Goal: Use online tool/utility

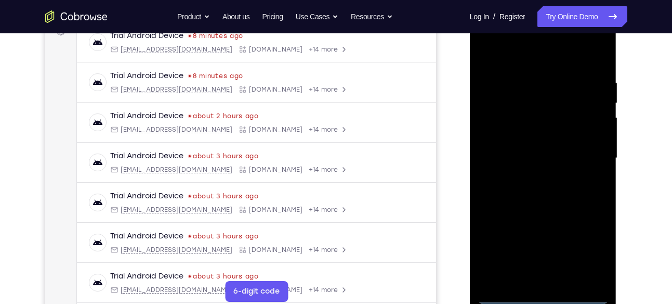
scroll to position [168, 0]
click at [544, 294] on div at bounding box center [543, 157] width 131 height 291
click at [591, 259] on div at bounding box center [543, 157] width 131 height 291
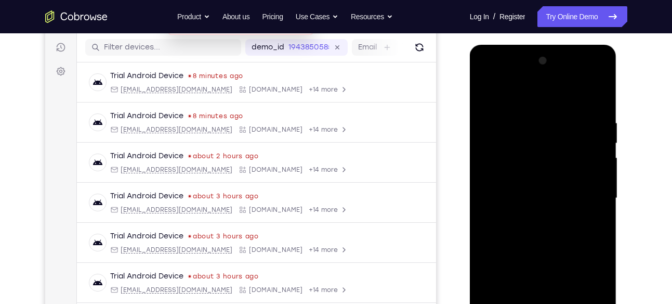
scroll to position [126, 0]
click at [486, 75] on div at bounding box center [543, 199] width 131 height 291
click at [588, 190] on div at bounding box center [543, 199] width 131 height 291
click at [529, 218] on div at bounding box center [543, 199] width 131 height 291
click at [533, 189] on div at bounding box center [543, 199] width 131 height 291
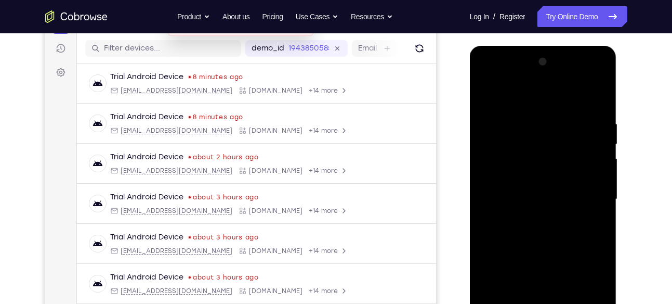
click at [542, 280] on div at bounding box center [543, 199] width 131 height 291
click at [510, 179] on div at bounding box center [543, 199] width 131 height 291
click at [526, 196] on div at bounding box center [543, 199] width 131 height 291
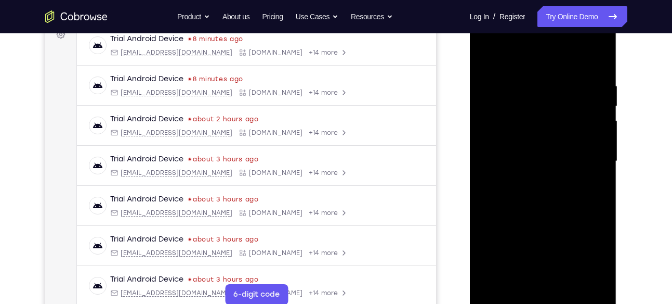
scroll to position [165, 0]
click at [542, 205] on div at bounding box center [543, 160] width 131 height 291
click at [591, 57] on div at bounding box center [543, 160] width 131 height 291
click at [598, 54] on div at bounding box center [543, 160] width 131 height 291
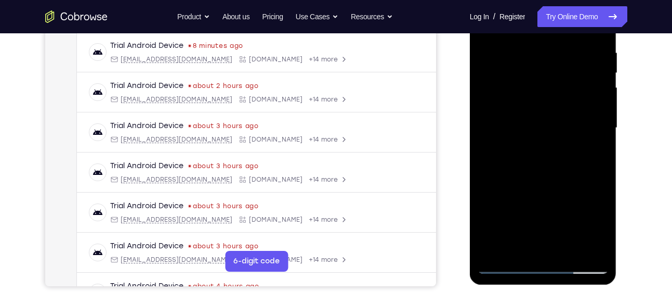
click at [569, 251] on div at bounding box center [543, 127] width 131 height 291
click at [526, 184] on div at bounding box center [543, 127] width 131 height 291
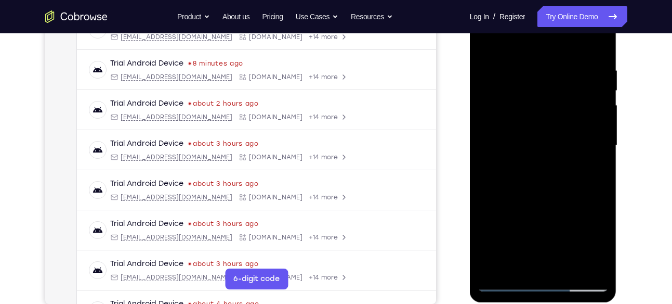
scroll to position [156, 0]
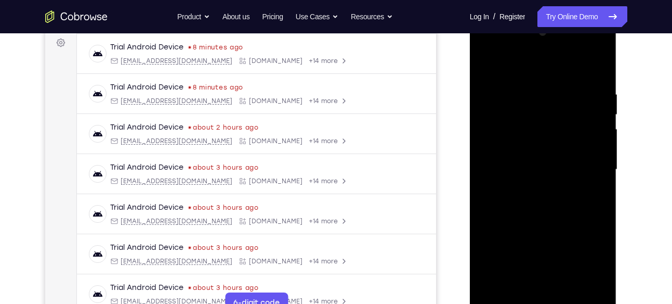
click at [523, 210] on div at bounding box center [543, 169] width 131 height 291
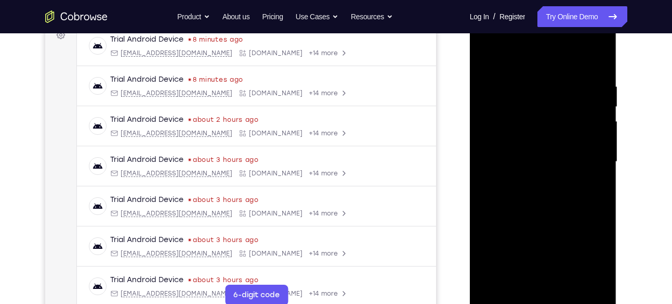
scroll to position [152, 0]
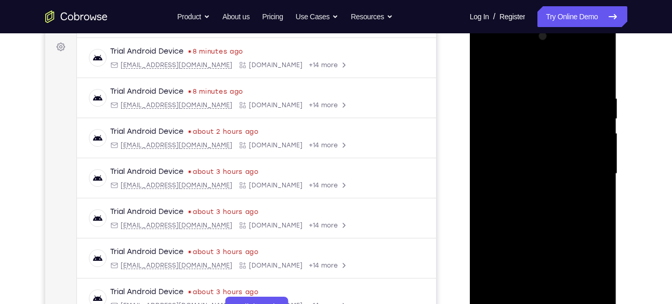
click at [489, 72] on div at bounding box center [543, 173] width 131 height 291
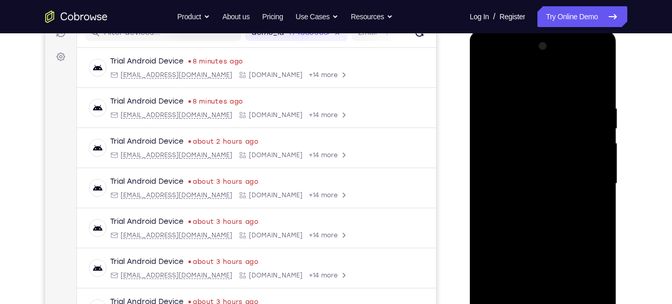
scroll to position [128, 0]
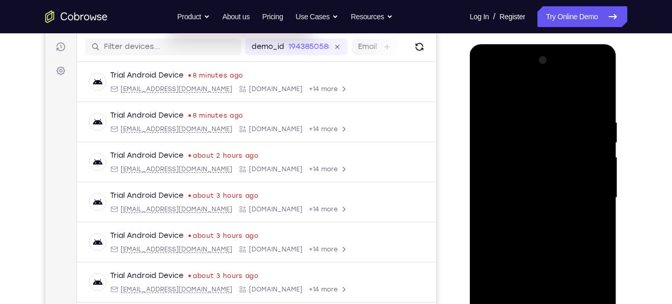
click at [485, 93] on div at bounding box center [543, 197] width 131 height 291
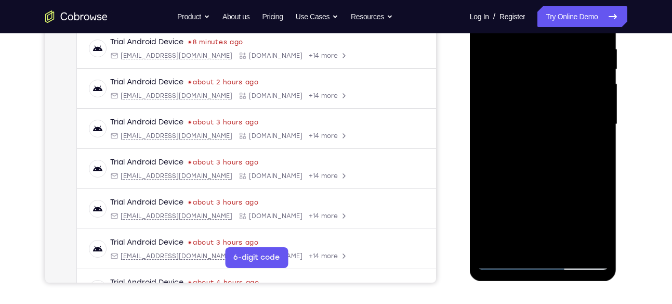
scroll to position [206, 0]
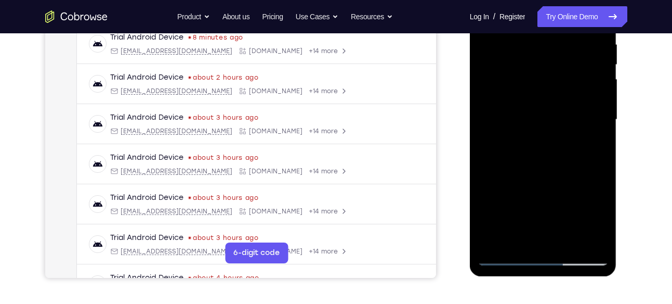
click at [590, 240] on div at bounding box center [543, 119] width 131 height 291
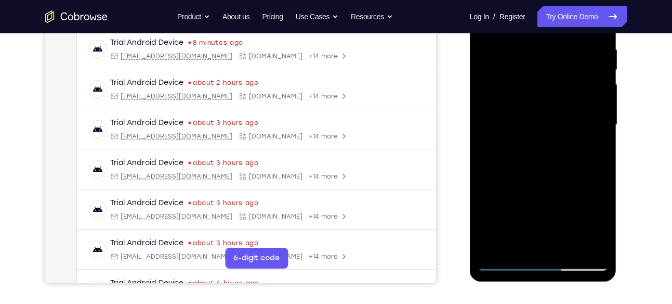
scroll to position [199, 0]
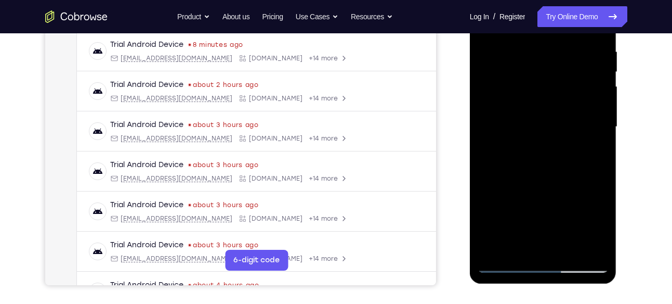
click at [589, 160] on div at bounding box center [543, 126] width 131 height 291
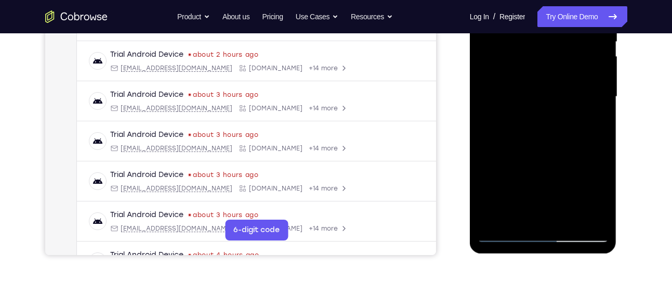
scroll to position [229, 0]
drag, startPoint x: 555, startPoint y: 155, endPoint x: 616, endPoint y: 245, distance: 109.0
click at [616, 245] on div at bounding box center [543, 98] width 147 height 310
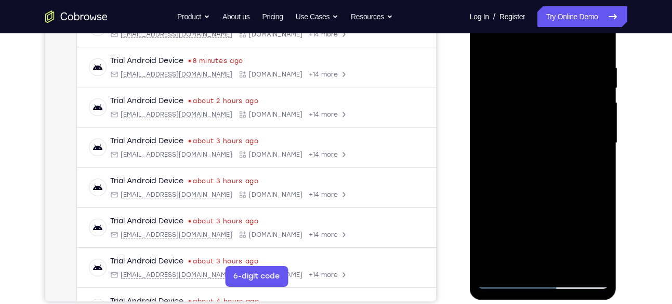
scroll to position [182, 0]
drag, startPoint x: 536, startPoint y: 187, endPoint x: 535, endPoint y: 122, distance: 65.0
click at [535, 122] on div at bounding box center [543, 143] width 131 height 291
drag, startPoint x: 537, startPoint y: 203, endPoint x: 538, endPoint y: 108, distance: 95.7
click at [538, 108] on div at bounding box center [543, 143] width 131 height 291
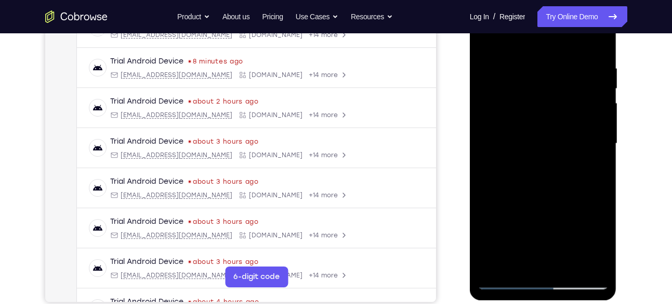
click at [515, 210] on div at bounding box center [543, 143] width 131 height 291
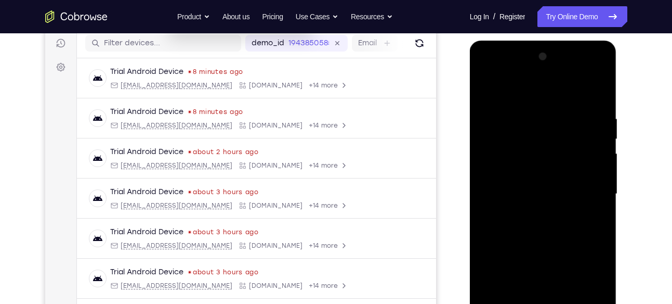
scroll to position [131, 0]
drag, startPoint x: 555, startPoint y: 179, endPoint x: 545, endPoint y: 302, distance: 122.6
click at [545, 302] on div at bounding box center [543, 194] width 131 height 291
click at [569, 126] on div at bounding box center [543, 194] width 131 height 291
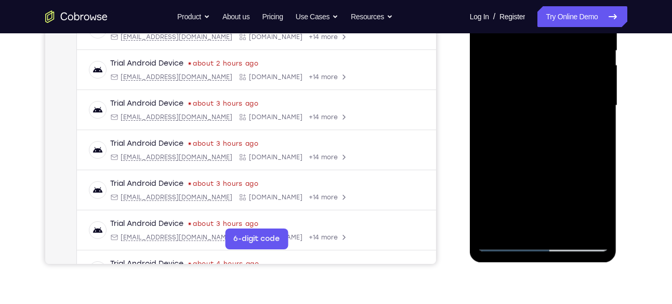
scroll to position [220, 0]
click at [542, 187] on div at bounding box center [543, 104] width 131 height 291
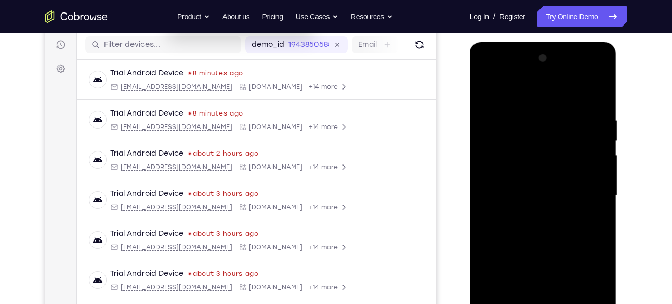
scroll to position [126, 0]
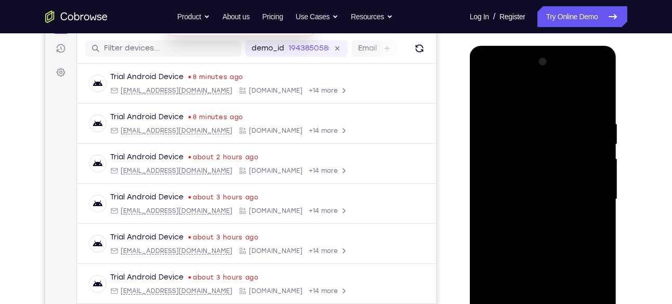
click at [486, 97] on div at bounding box center [543, 199] width 131 height 291
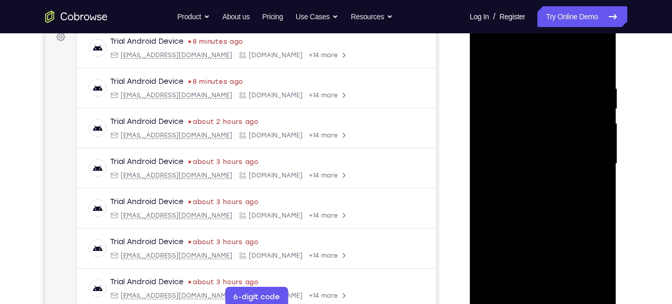
scroll to position [158, 0]
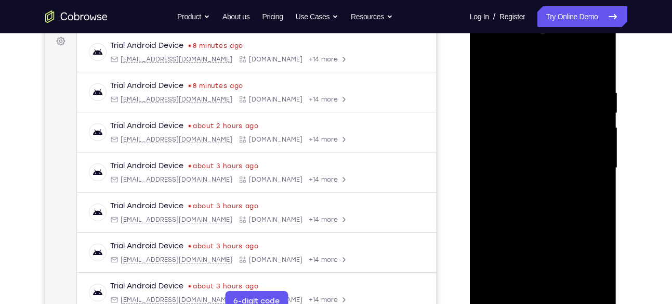
click at [553, 150] on div at bounding box center [543, 167] width 131 height 291
click at [600, 62] on div at bounding box center [543, 167] width 131 height 291
click at [589, 291] on div at bounding box center [543, 167] width 131 height 291
drag, startPoint x: 550, startPoint y: 105, endPoint x: 572, endPoint y: 330, distance: 225.7
click at [572, 303] on html "Online web based iOS Simulators and Android Emulators. Run iPhone, iPad, Mobile…" at bounding box center [544, 171] width 148 height 312
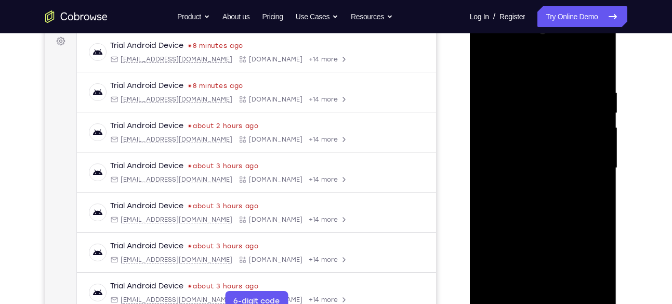
drag, startPoint x: 545, startPoint y: 158, endPoint x: 551, endPoint y: 330, distance: 172.2
click at [551, 303] on html "Online web based iOS Simulators and Android Emulators. Run iPhone, iPad, Mobile…" at bounding box center [544, 171] width 148 height 312
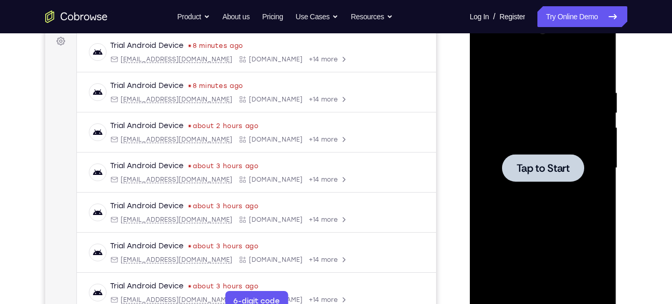
click at [545, 173] on span "Tap to Start" at bounding box center [543, 168] width 53 height 10
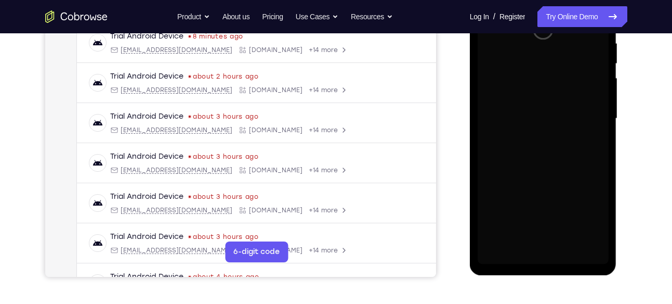
scroll to position [207, 0]
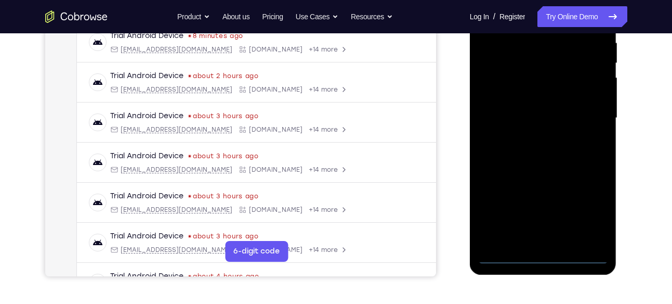
click at [544, 258] on div at bounding box center [543, 117] width 131 height 291
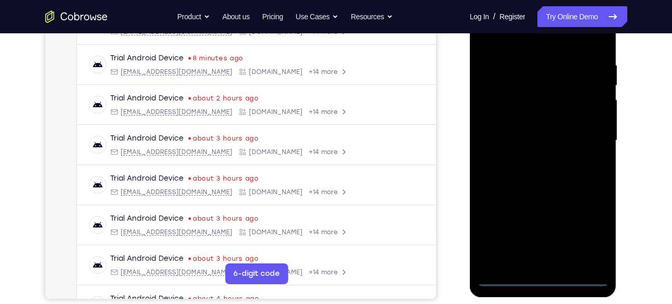
click at [596, 243] on div at bounding box center [543, 140] width 131 height 291
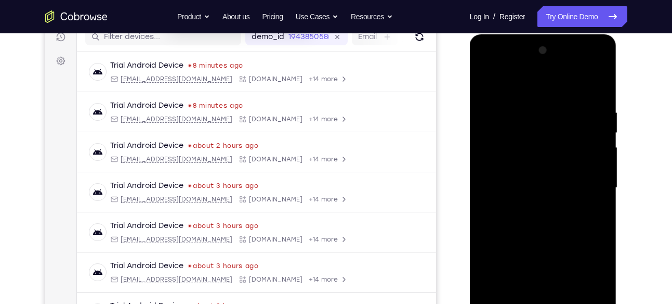
scroll to position [137, 0]
click at [490, 70] on div at bounding box center [543, 188] width 131 height 291
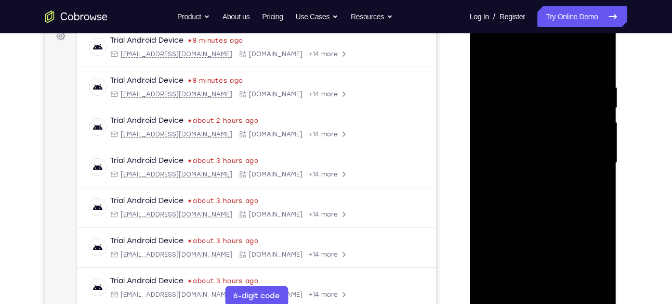
scroll to position [166, 0]
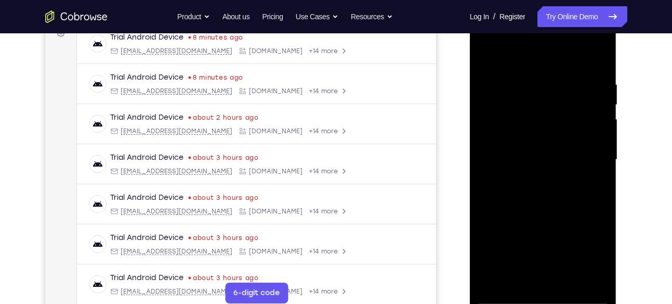
click at [498, 134] on div at bounding box center [543, 159] width 131 height 291
click at [540, 164] on div at bounding box center [543, 159] width 131 height 291
click at [544, 242] on div at bounding box center [543, 159] width 131 height 291
click at [597, 262] on div at bounding box center [543, 159] width 131 height 291
click at [543, 239] on div at bounding box center [543, 159] width 131 height 291
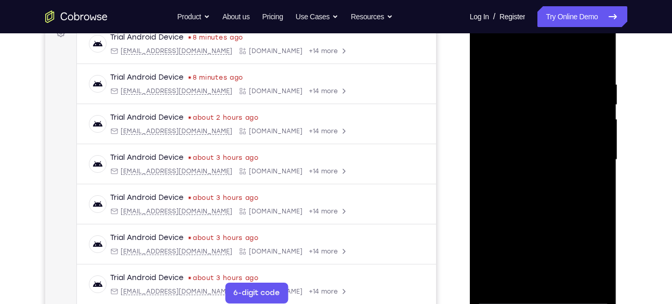
click at [532, 148] on div at bounding box center [543, 159] width 131 height 291
click at [545, 242] on div at bounding box center [543, 159] width 131 height 291
